Goal: Information Seeking & Learning: Learn about a topic

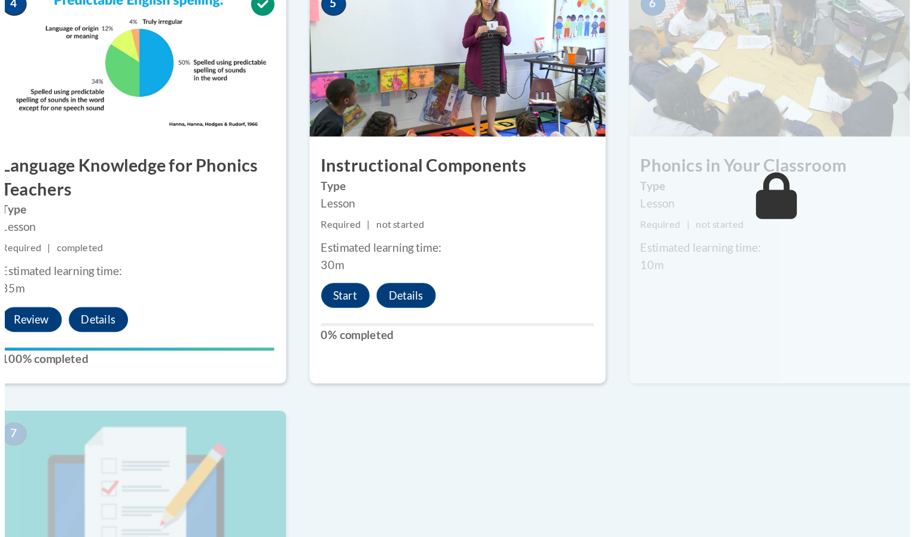
scroll to position [726, 0]
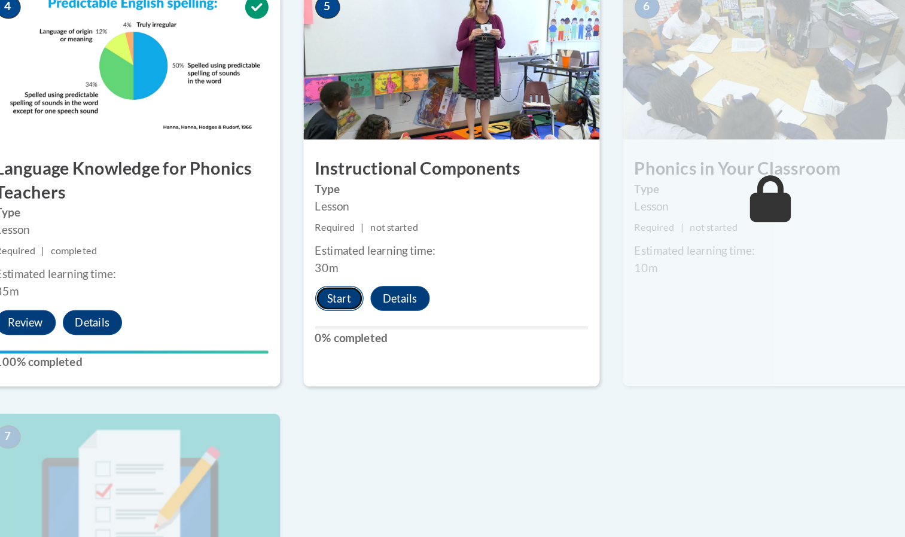
click at [379, 231] on button "Start" at bounding box center [366, 228] width 37 height 19
